Goal: Task Accomplishment & Management: Use online tool/utility

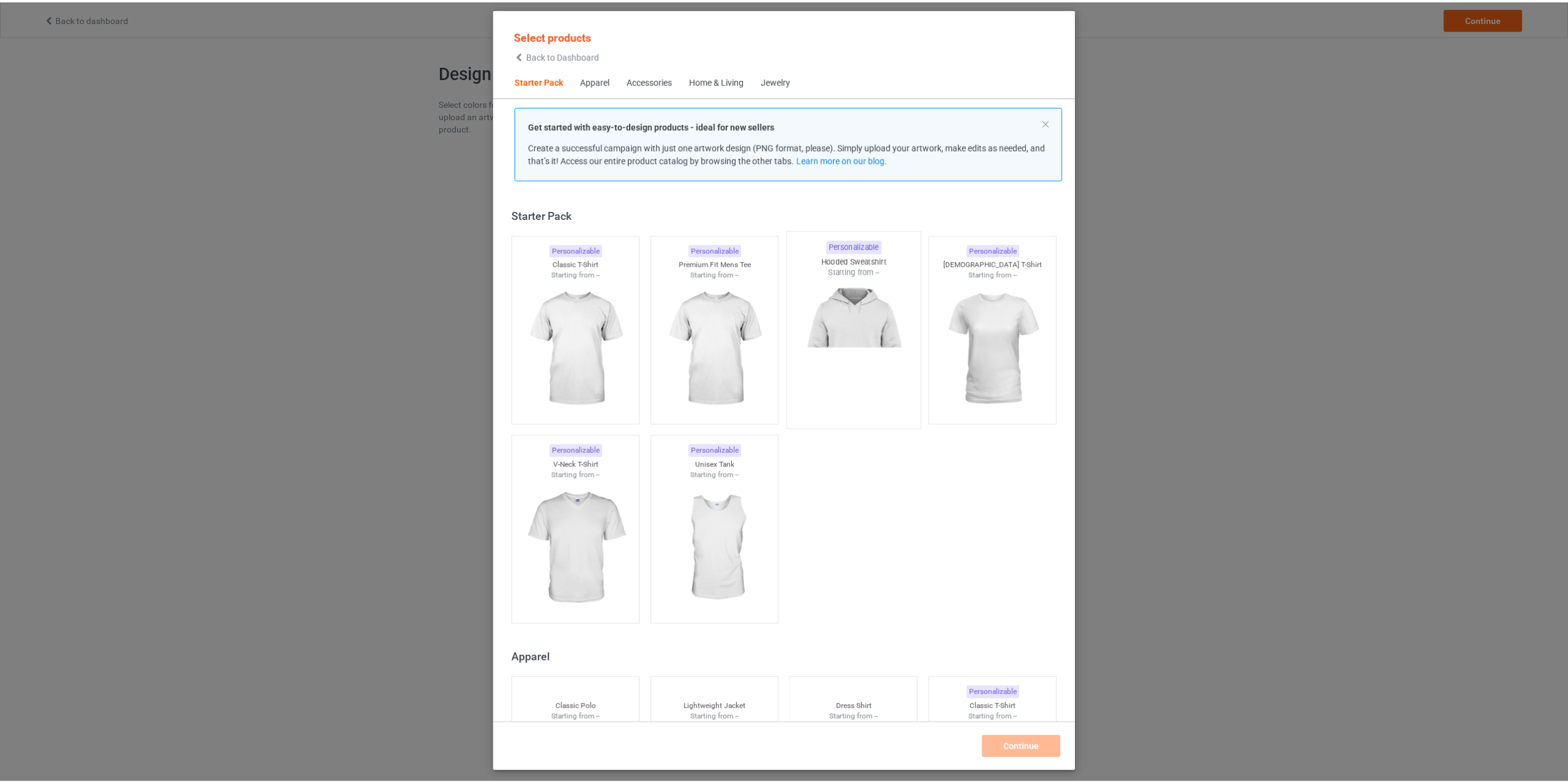
scroll to position [15, 0]
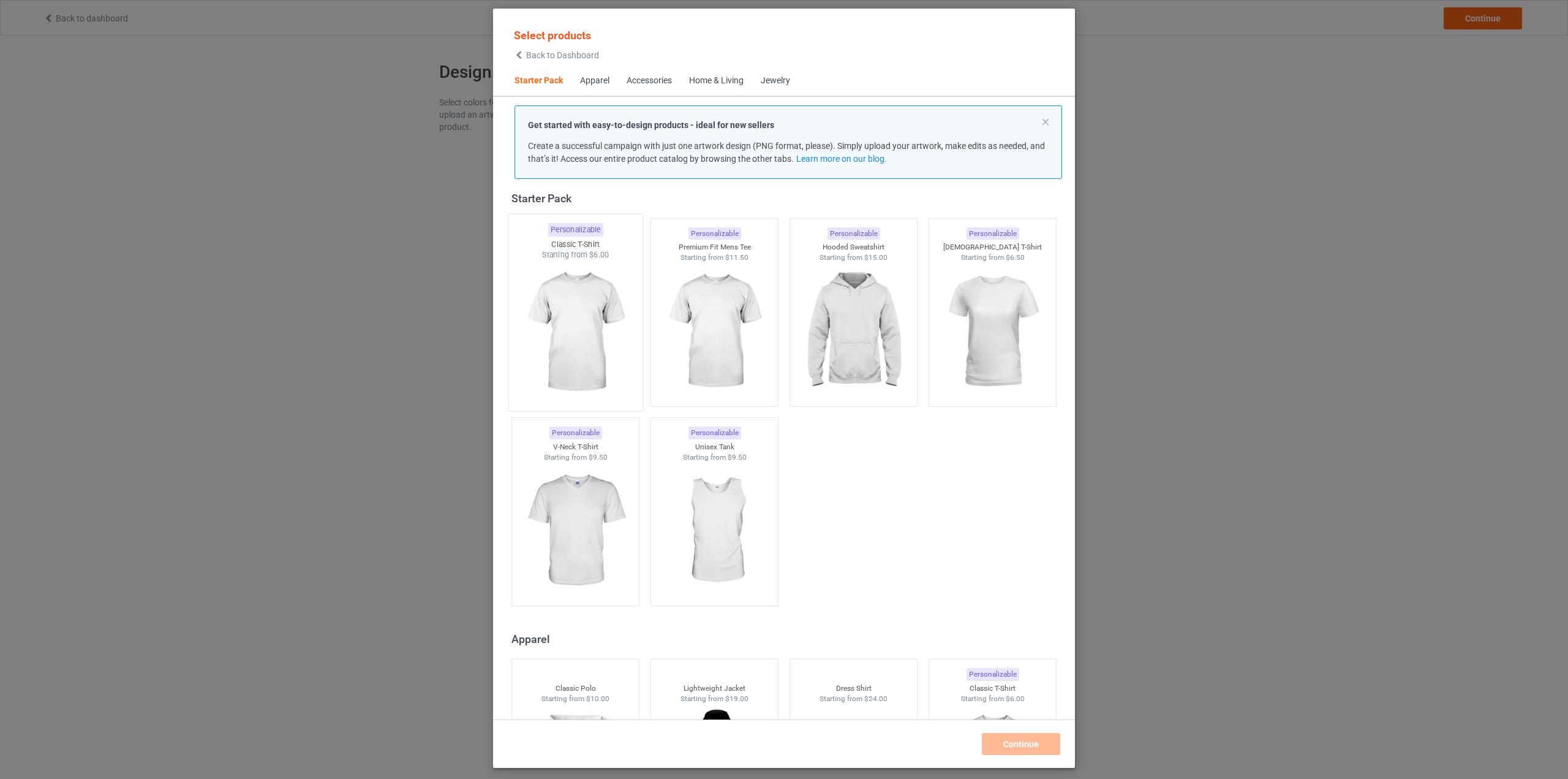
click at [600, 330] on img at bounding box center [575, 332] width 115 height 144
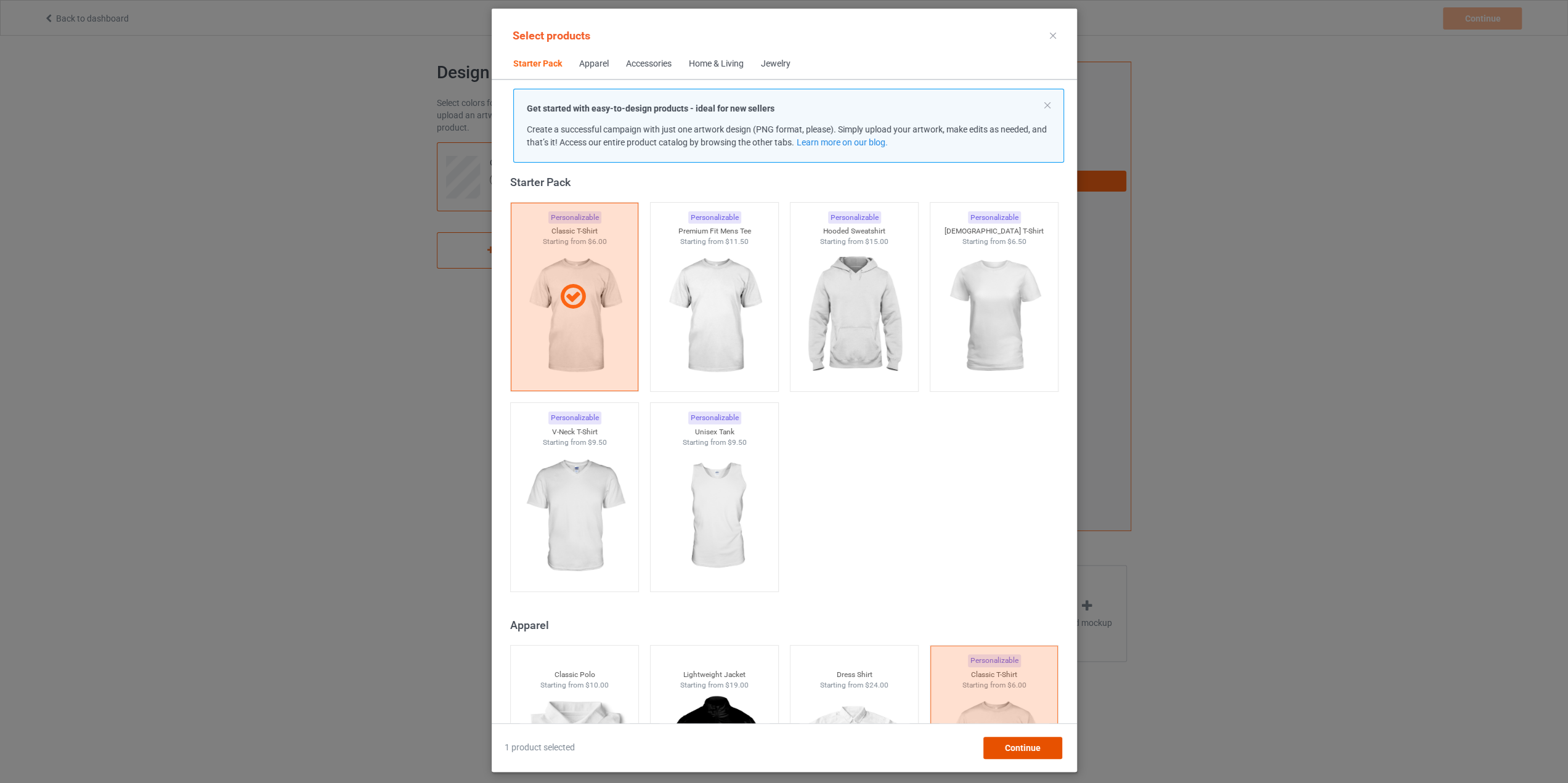
click at [1016, 751] on span "Continue" at bounding box center [1022, 748] width 36 height 10
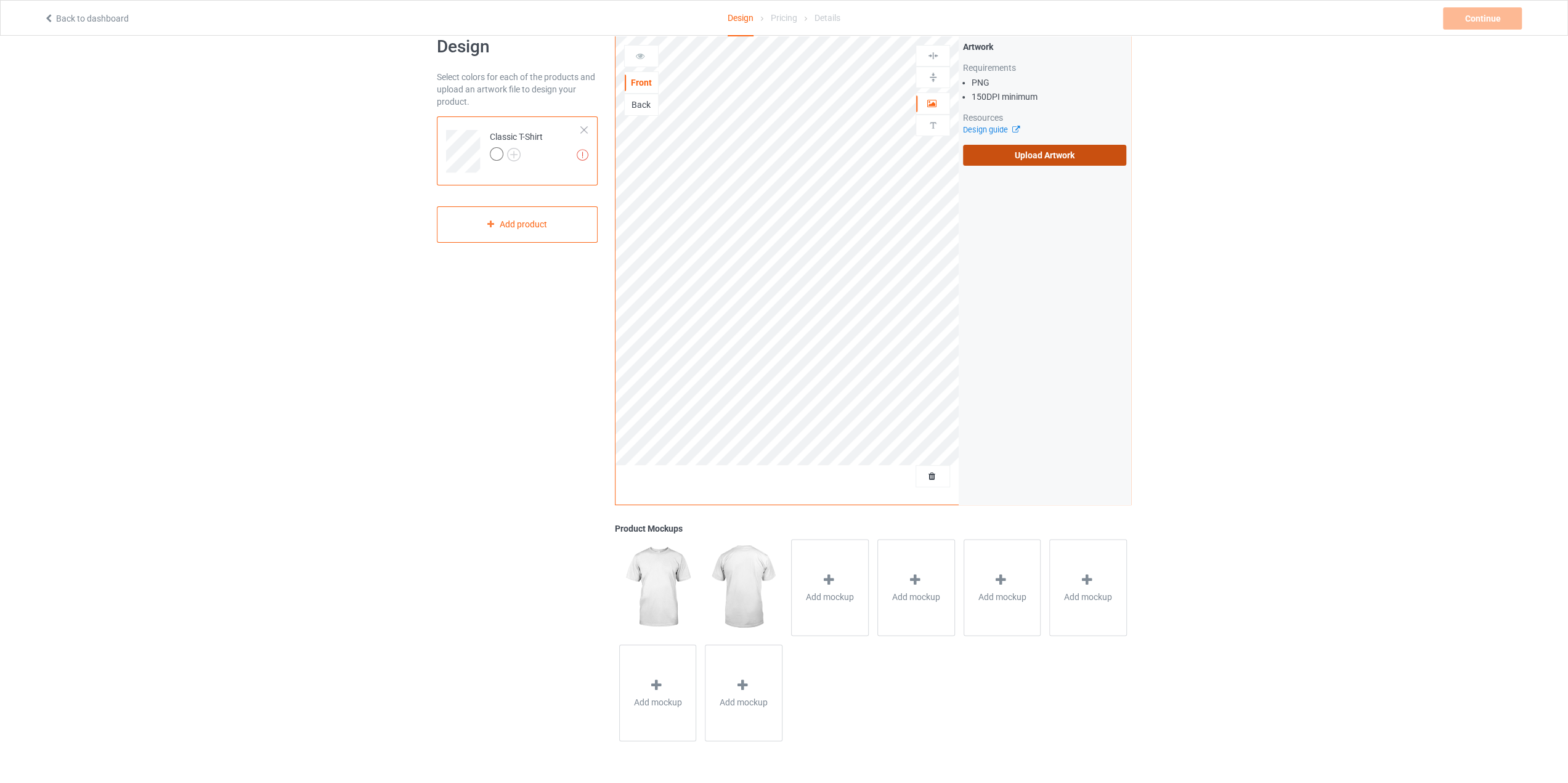
scroll to position [36, 0]
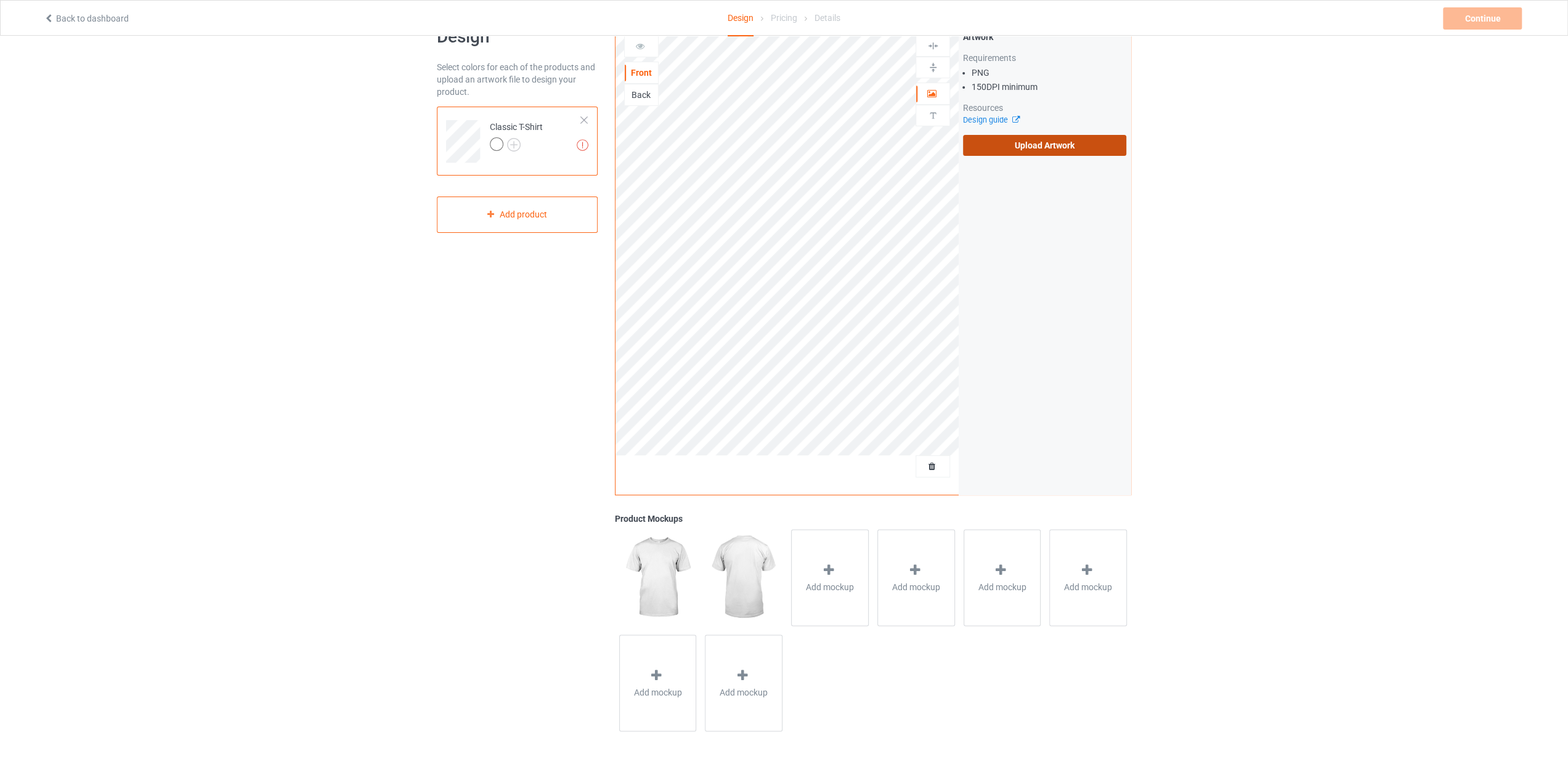
click at [1037, 151] on label "Upload Artwork" at bounding box center [1045, 145] width 163 height 21
click at [0, 0] on input "Upload Artwork" at bounding box center [0, 0] width 0 height 0
click at [514, 215] on div "Add product" at bounding box center [517, 215] width 161 height 37
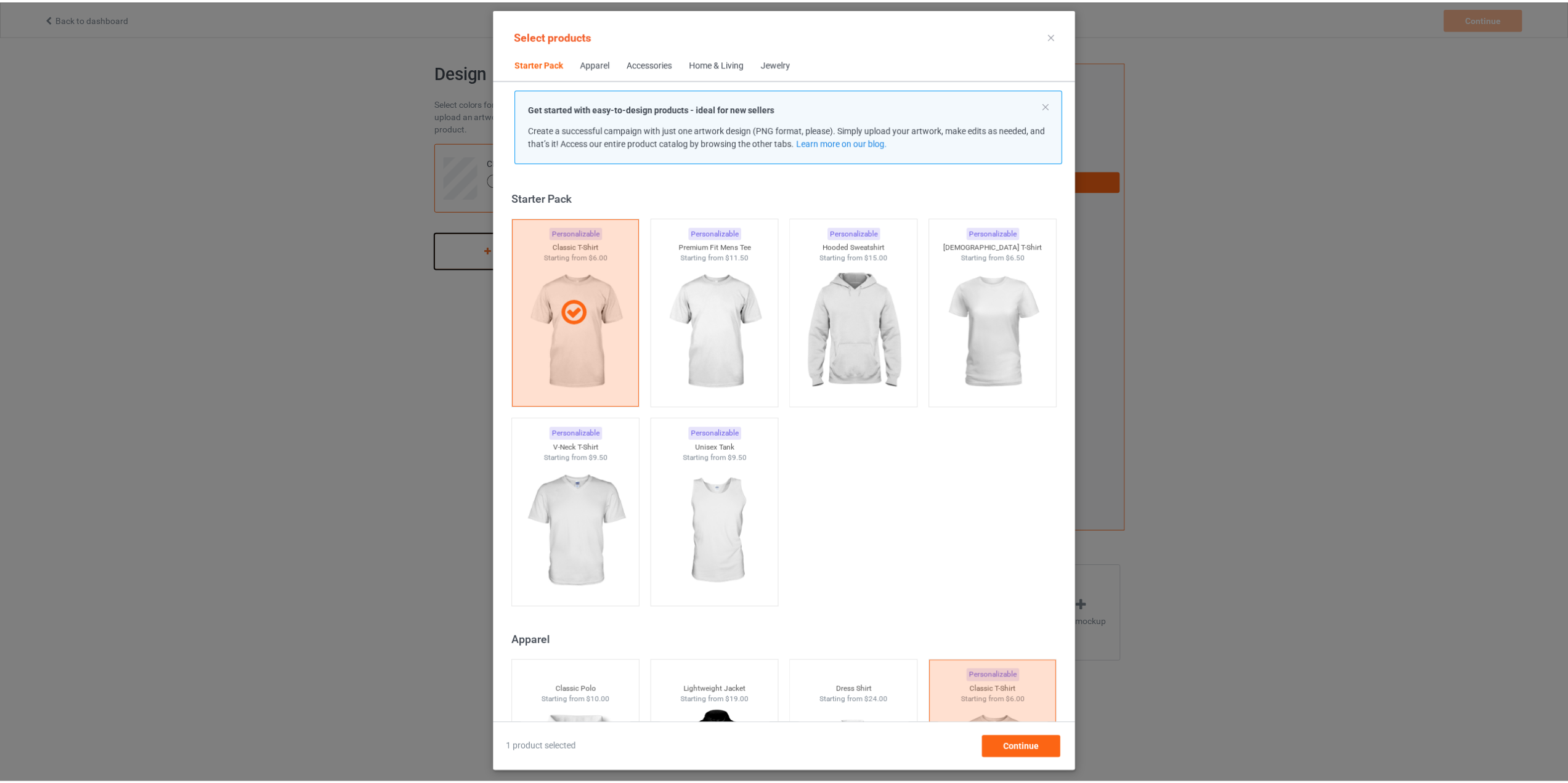
scroll to position [15, 0]
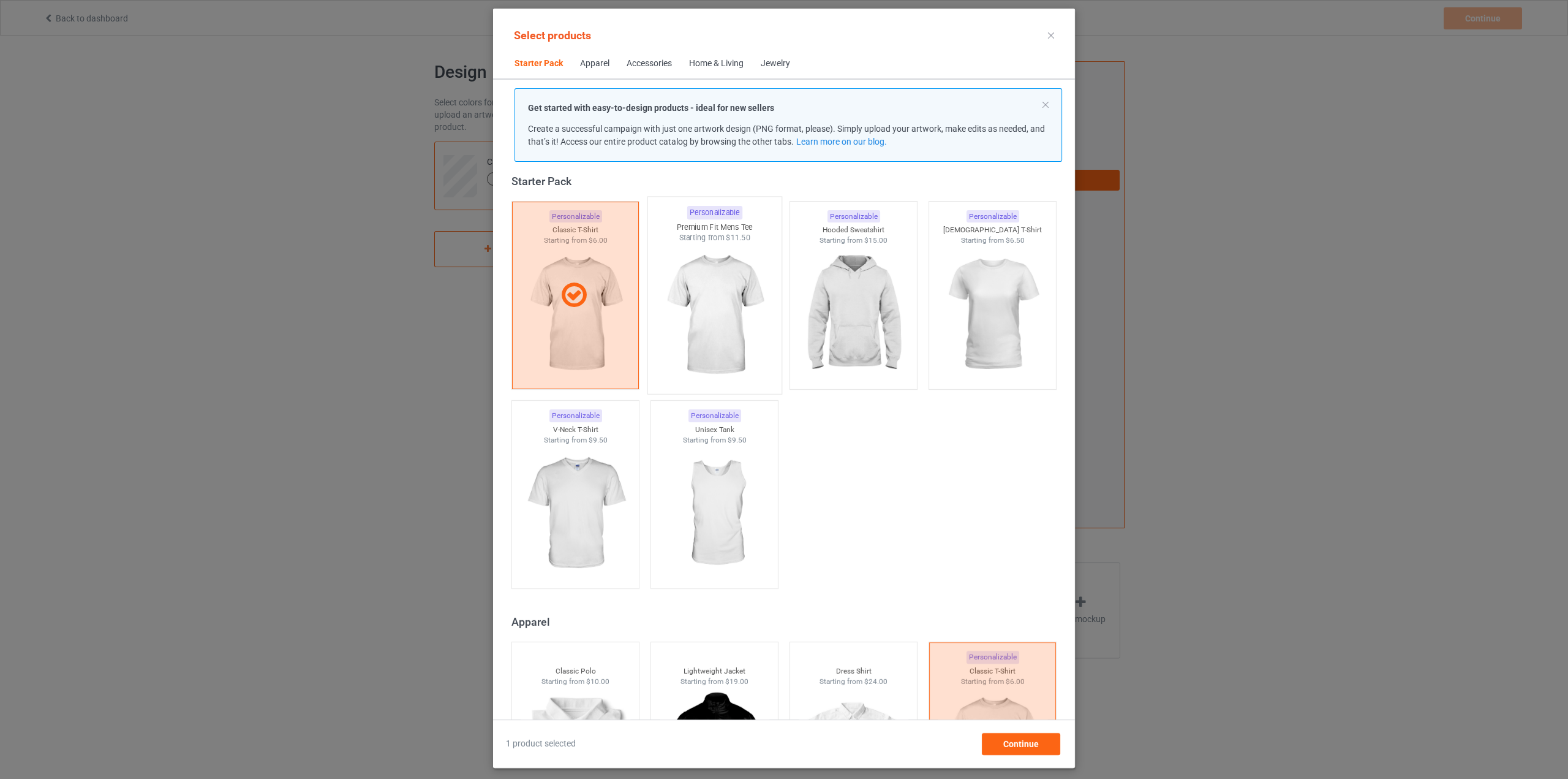
click at [671, 312] on img at bounding box center [714, 315] width 115 height 144
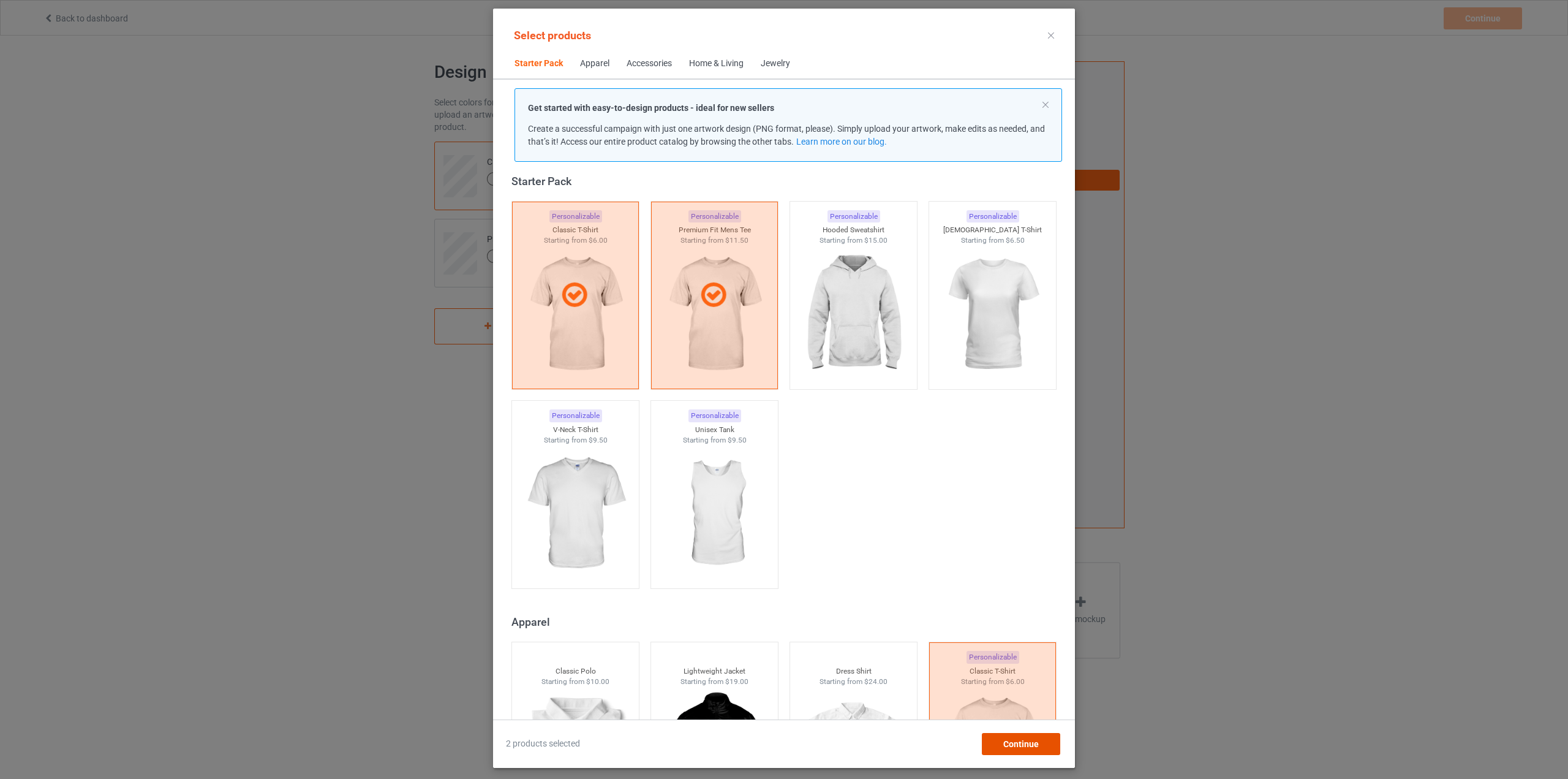
click at [1046, 743] on div "Continue" at bounding box center [1021, 744] width 78 height 22
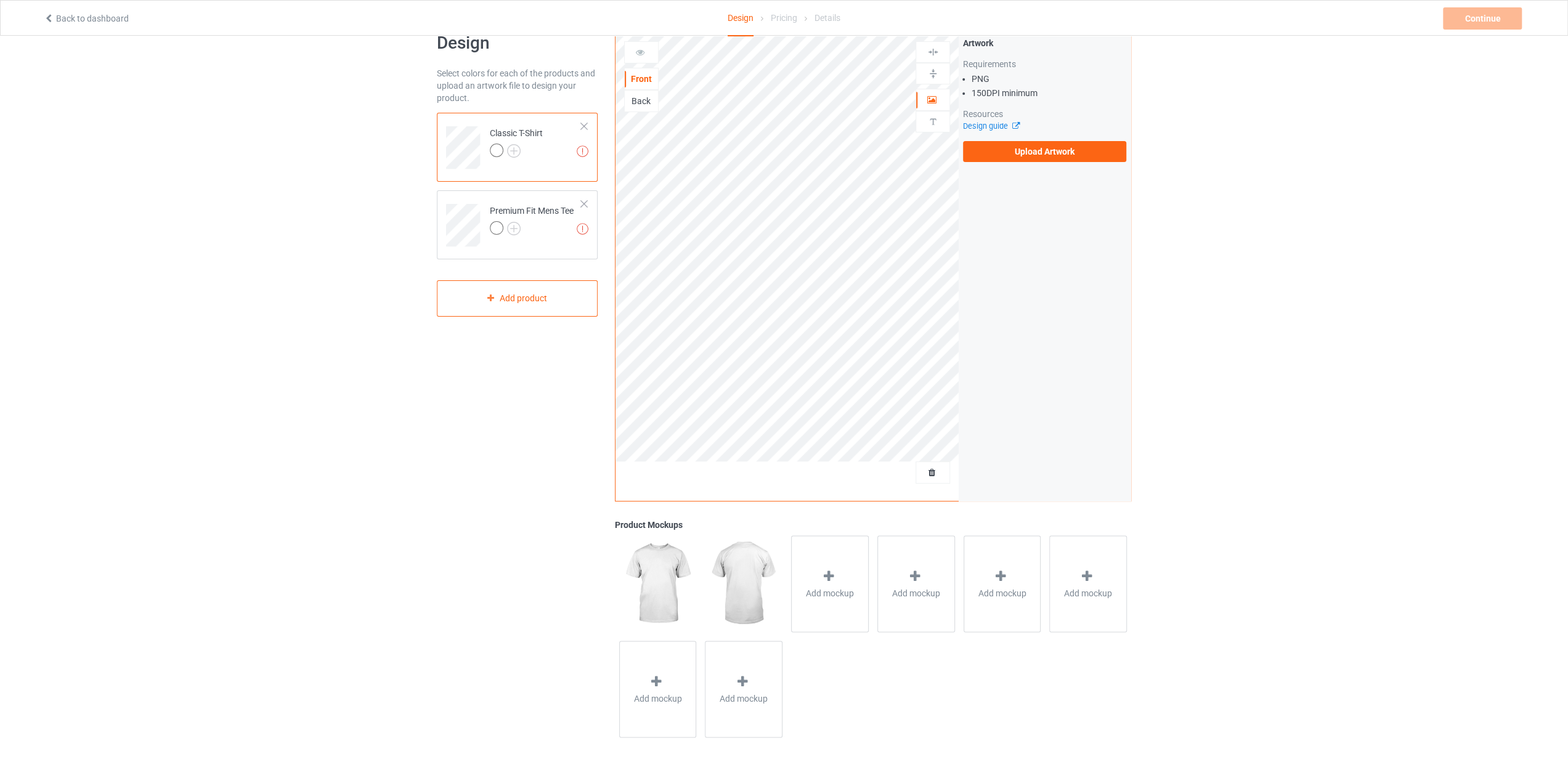
scroll to position [36, 0]
click at [837, 563] on div at bounding box center [829, 572] width 17 height 18
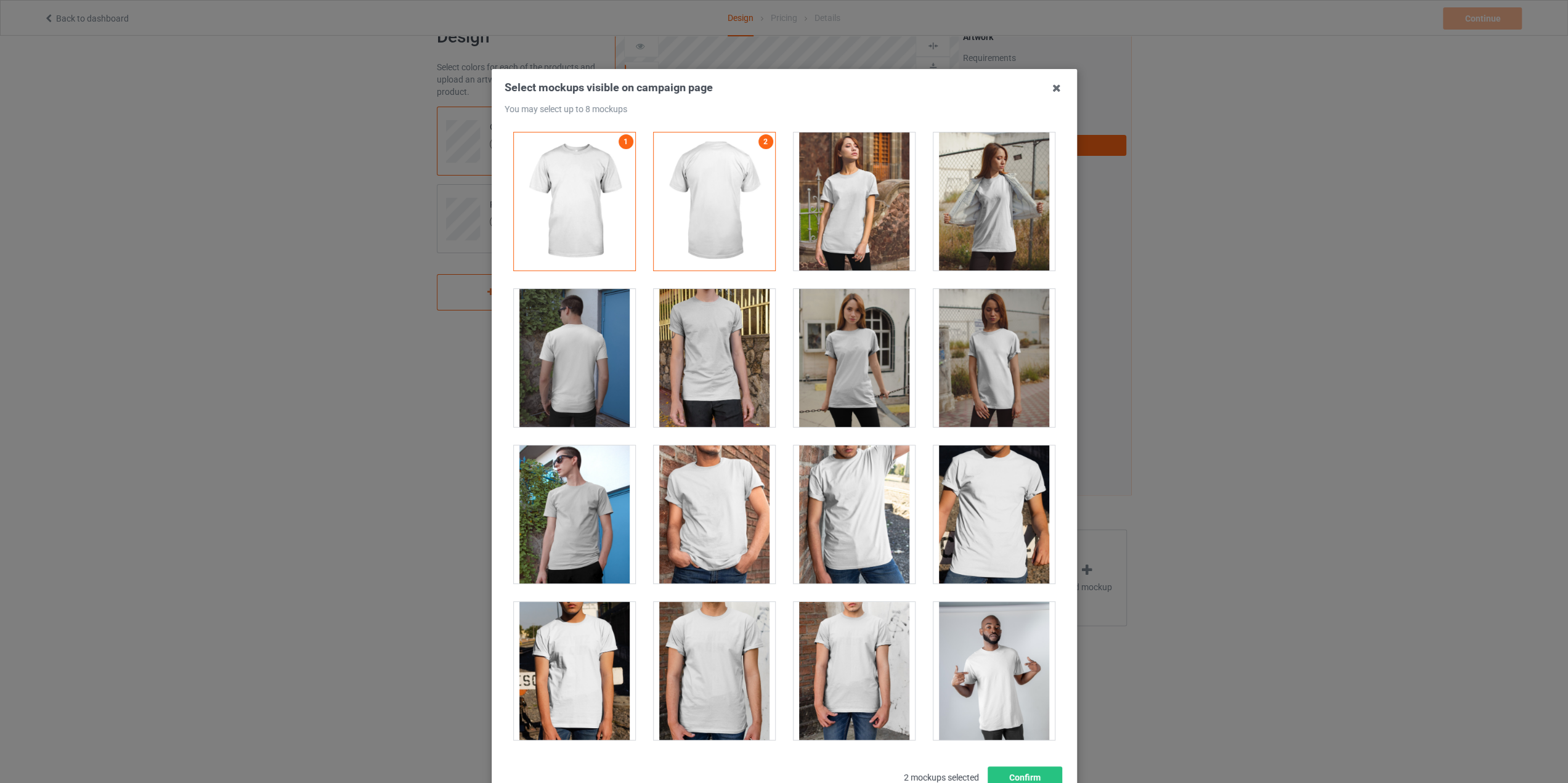
click at [738, 478] on div at bounding box center [715, 514] width 122 height 138
click at [1009, 773] on button "Confirm" at bounding box center [1024, 777] width 75 height 22
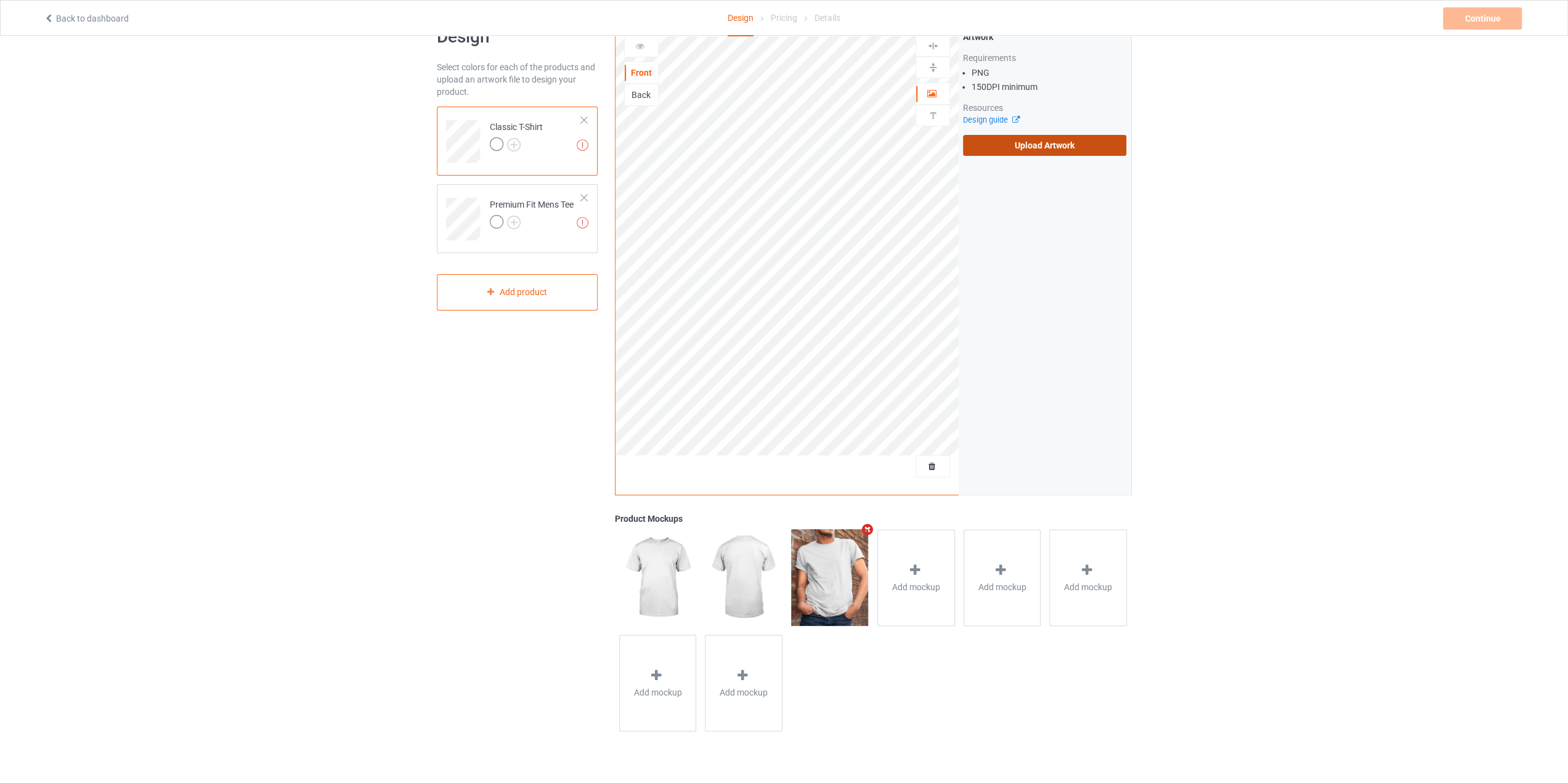
click at [1015, 143] on label "Upload Artwork" at bounding box center [1045, 145] width 163 height 21
click at [0, 0] on input "Upload Artwork" at bounding box center [0, 0] width 0 height 0
click at [1259, 340] on div "Design Select colors for each of the products and upload an artwork file to des…" at bounding box center [784, 381] width 1568 height 762
click at [1466, 20] on div "Continue" at bounding box center [1482, 19] width 79 height 22
